Goal: Information Seeking & Learning: Learn about a topic

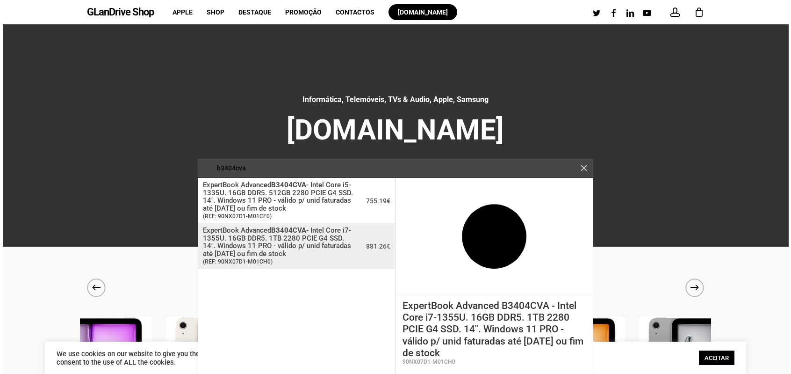
click at [284, 245] on span "ExpertBook Advanced B3404CVA - Intel Core i7-1355U. 16GB DDR5. 1TB 2280 PCIE G4…" at bounding box center [281, 241] width 156 height 31
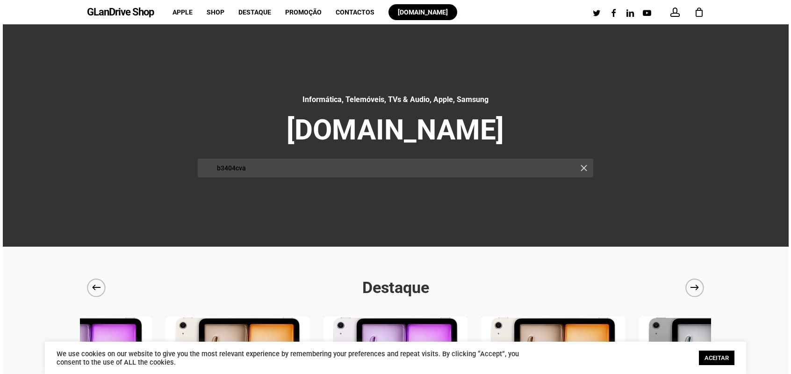
type input "ExpertBook Advanced B3404CVA - Intel Core i7-1355U. 16GB DDR5. 1TB 2280 PCIE G4…"
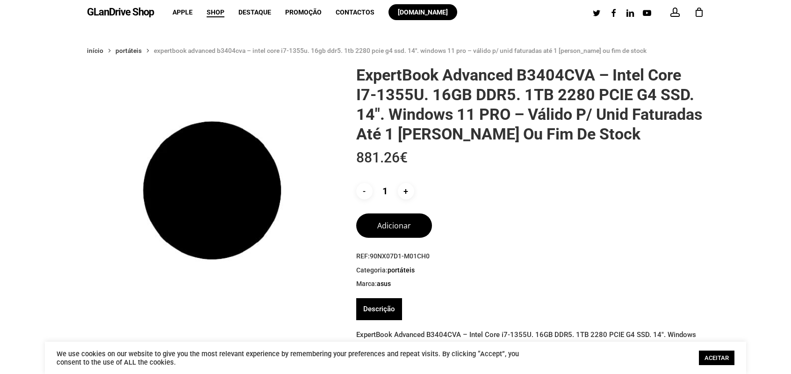
click at [114, 15] on link "GLanDrive Shop" at bounding box center [120, 12] width 67 height 10
